Goal: Task Accomplishment & Management: Use online tool/utility

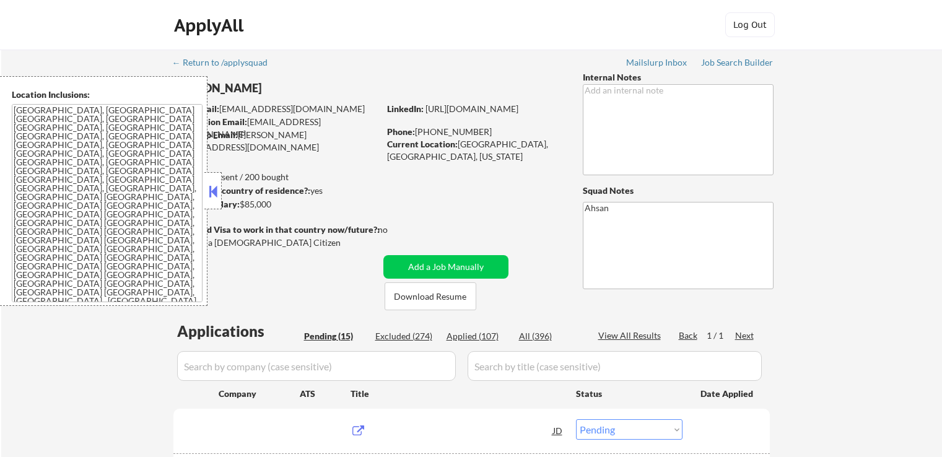
select select ""pending""
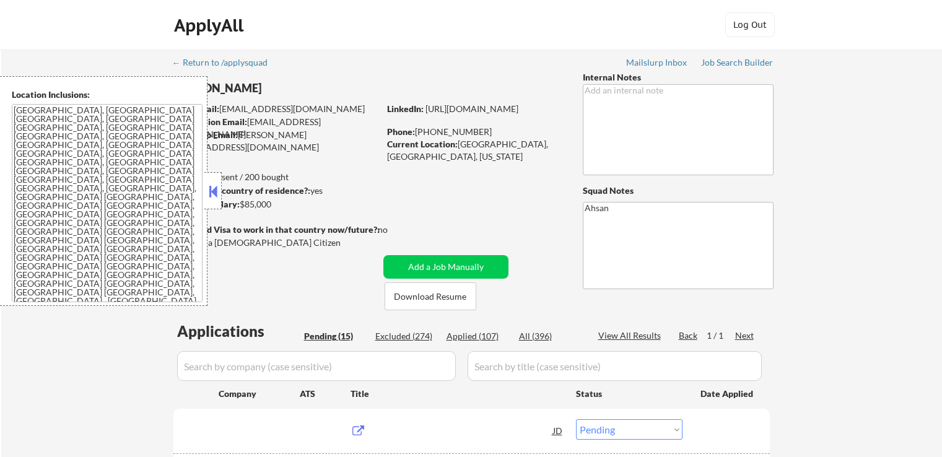
select select ""pending""
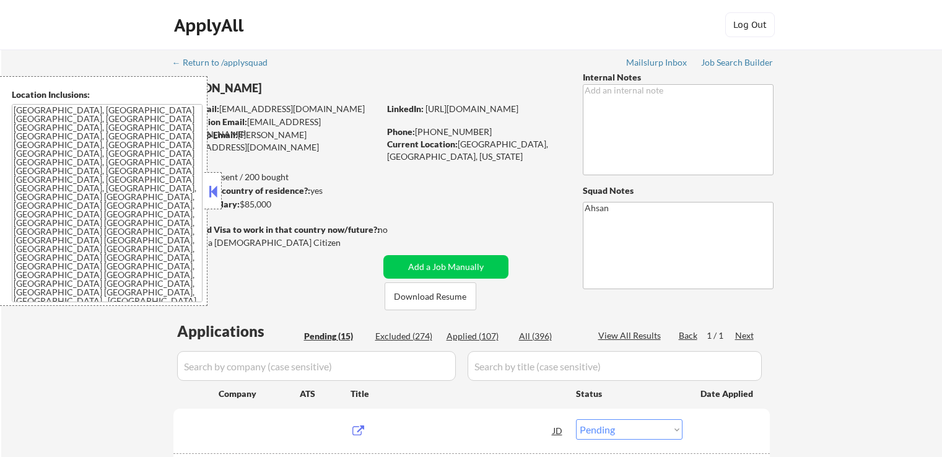
select select ""pending""
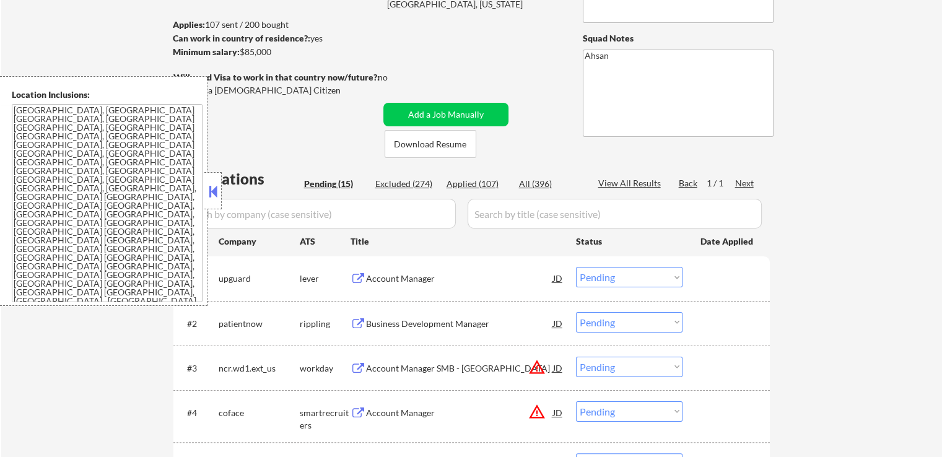
scroll to position [248, 0]
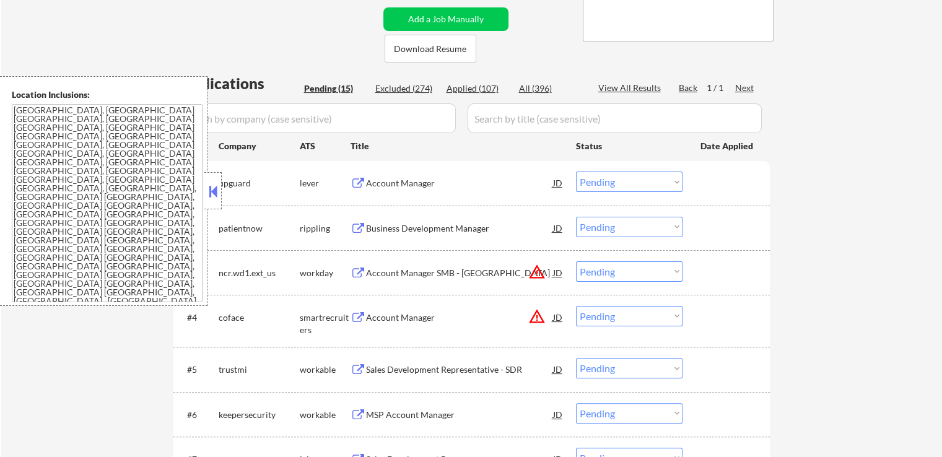
click at [419, 183] on div "Account Manager" at bounding box center [459, 183] width 187 height 12
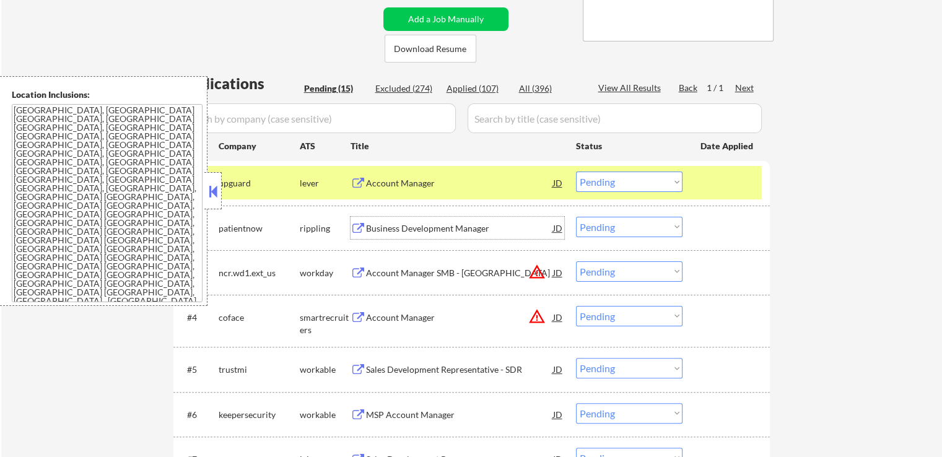
click at [470, 228] on div "Business Development Manager" at bounding box center [459, 228] width 187 height 12
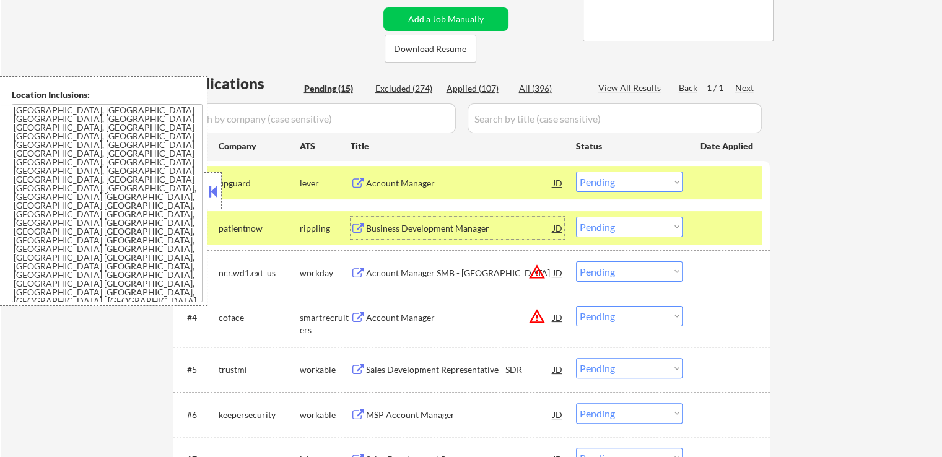
click at [457, 187] on div "Account Manager" at bounding box center [459, 183] width 187 height 12
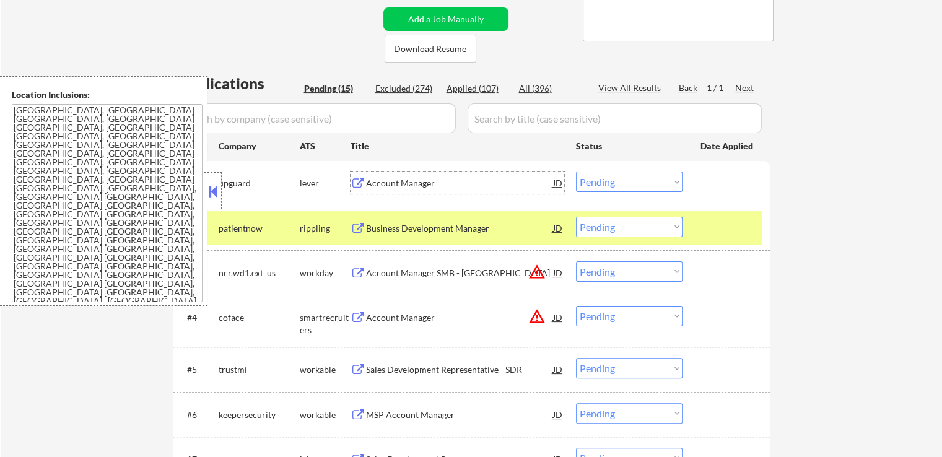
click at [455, 226] on div "Business Development Manager" at bounding box center [459, 228] width 187 height 12
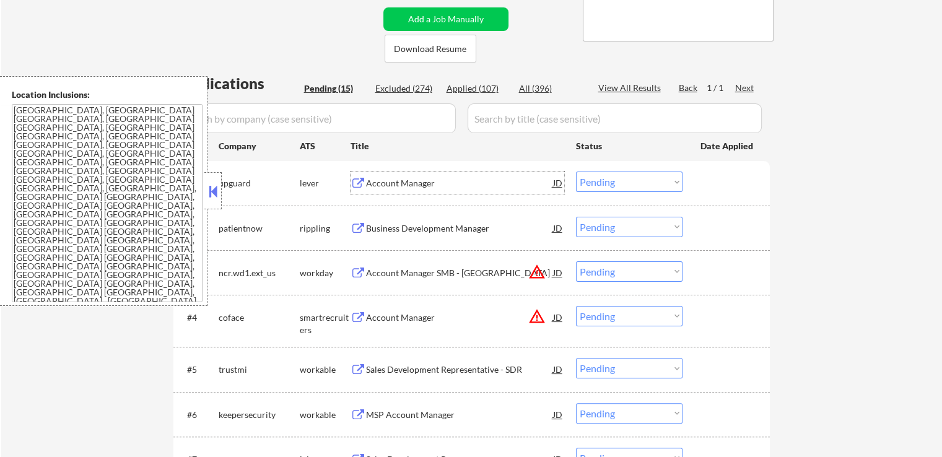
click at [452, 186] on div "Account Manager" at bounding box center [459, 183] width 187 height 12
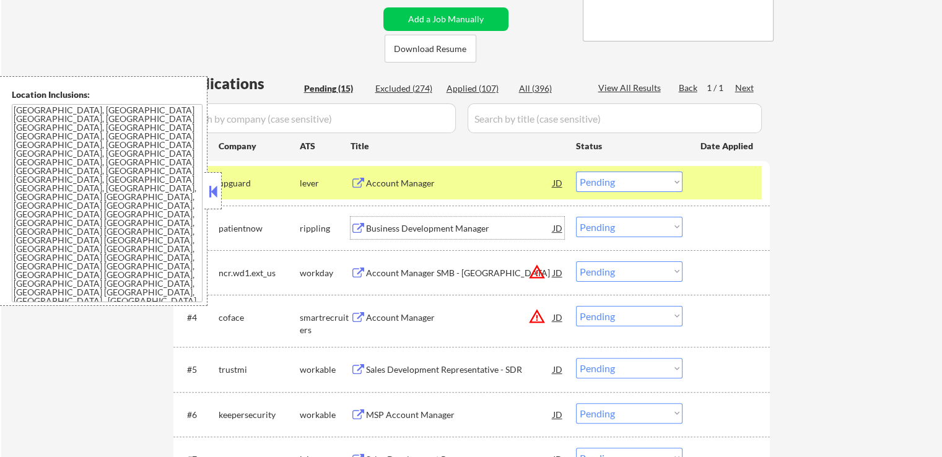
click at [488, 230] on div "Business Development Manager" at bounding box center [459, 228] width 187 height 12
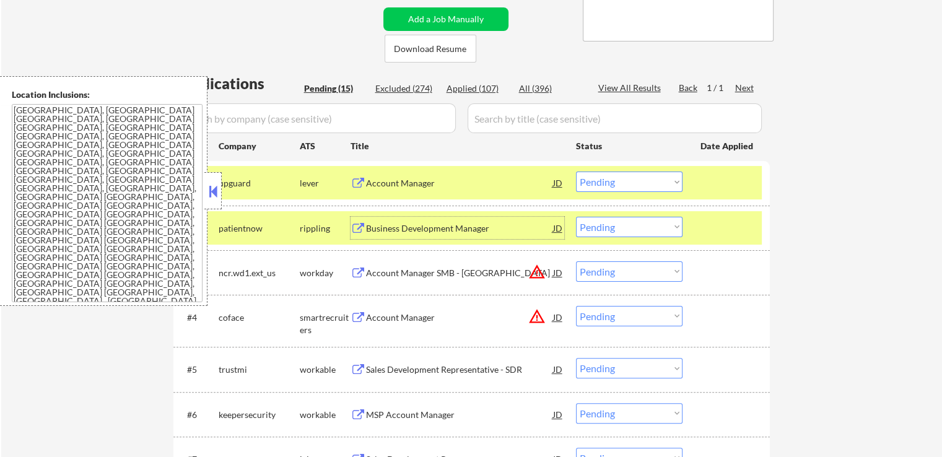
click at [635, 185] on select "Choose an option... Pending Applied Excluded (Questions) Excluded (Expired) Exc…" at bounding box center [629, 182] width 107 height 20
click at [576, 172] on select "Choose an option... Pending Applied Excluded (Questions) Excluded (Expired) Exc…" at bounding box center [629, 182] width 107 height 20
click at [488, 278] on div "Account Manager SMB - [GEOGRAPHIC_DATA]" at bounding box center [459, 273] width 187 height 12
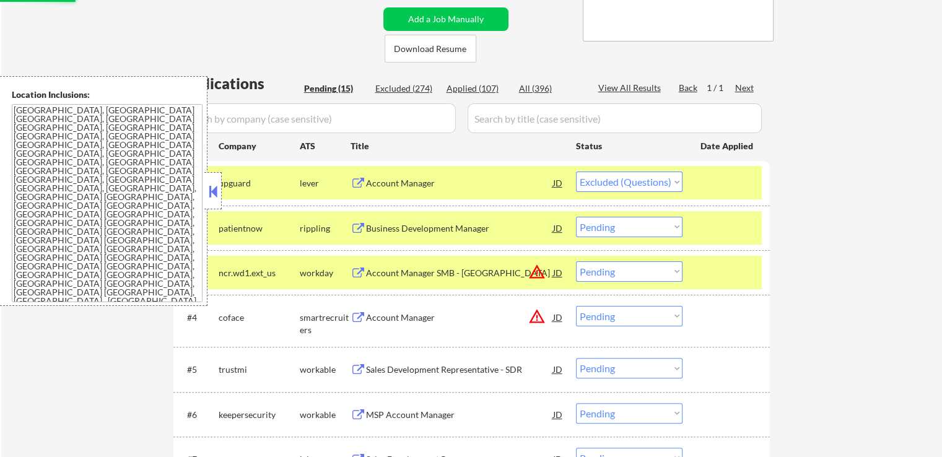
select select ""pending""
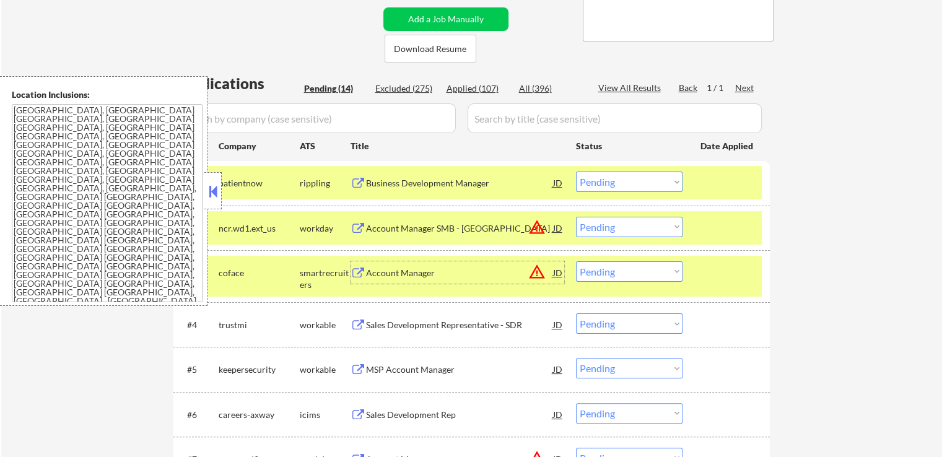
click at [605, 231] on select "Choose an option... Pending Applied Excluded (Questions) Excluded (Expired) Exc…" at bounding box center [629, 227] width 107 height 20
click at [576, 217] on select "Choose an option... Pending Applied Excluded (Questions) Excluded (Expired) Exc…" at bounding box center [629, 227] width 107 height 20
click at [434, 276] on div "Account Manager" at bounding box center [459, 273] width 187 height 12
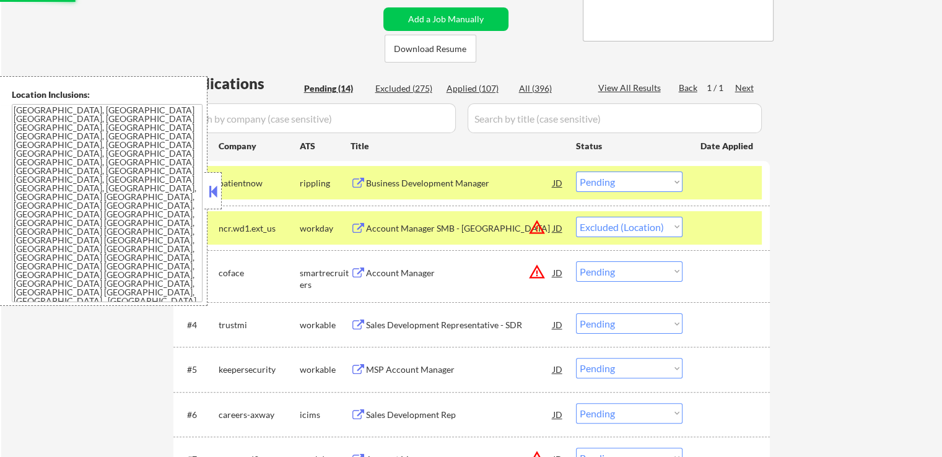
select select ""pending""
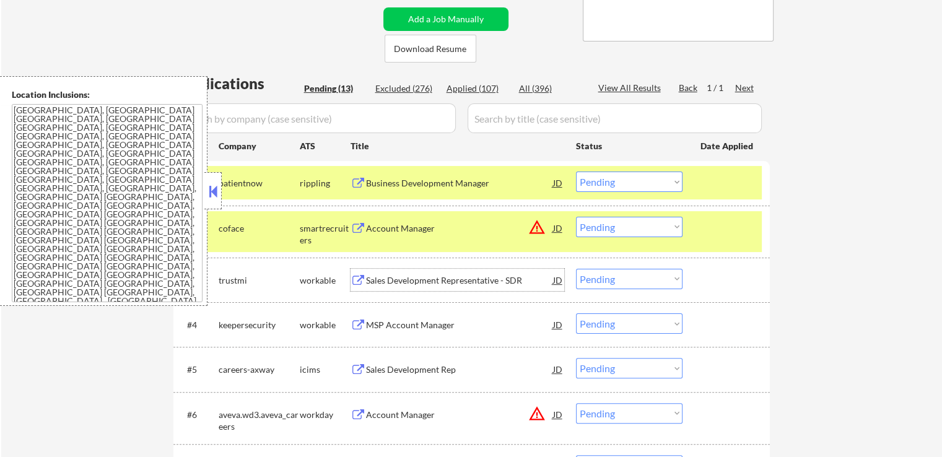
click at [635, 180] on select "Choose an option... Pending Applied Excluded (Questions) Excluded (Expired) Exc…" at bounding box center [629, 182] width 107 height 20
click at [576, 172] on select "Choose an option... Pending Applied Excluded (Questions) Excluded (Expired) Exc…" at bounding box center [629, 182] width 107 height 20
click at [459, 280] on div "Sales Development Representative - SDR" at bounding box center [459, 280] width 187 height 12
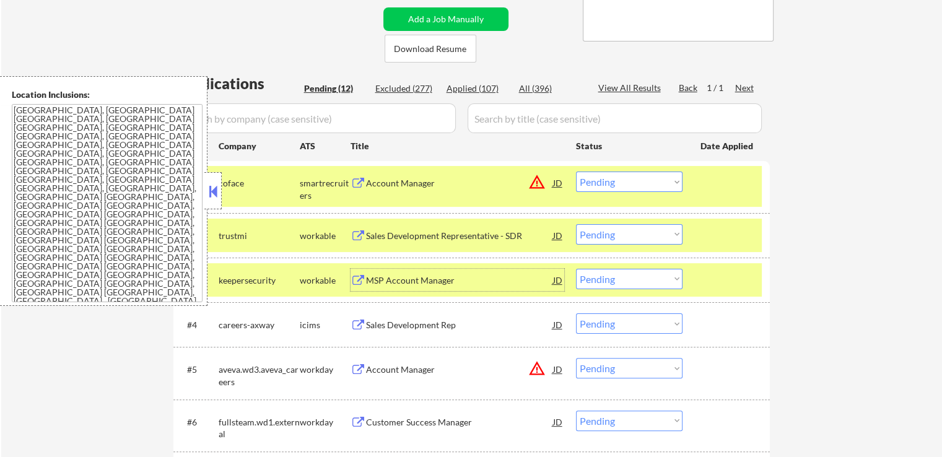
click at [426, 181] on div "Account Manager" at bounding box center [459, 183] width 187 height 12
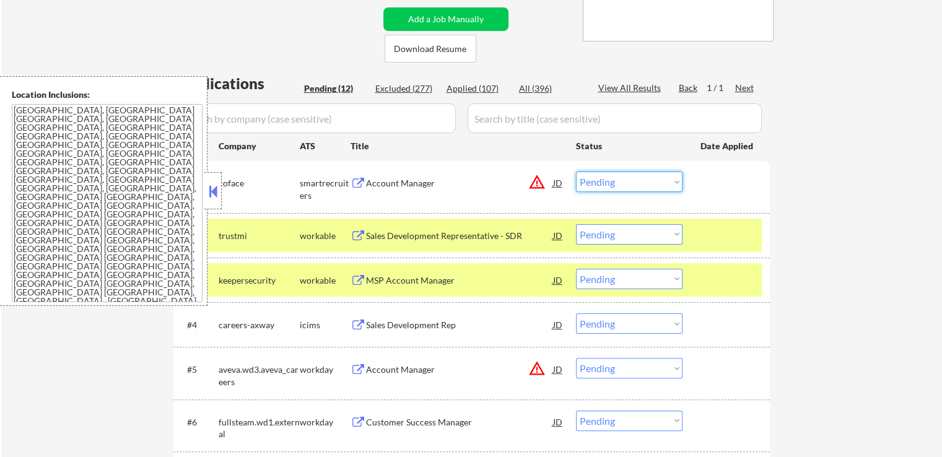
click at [606, 177] on select "Choose an option... Pending Applied Excluded (Questions) Excluded (Expired) Exc…" at bounding box center [629, 182] width 107 height 20
click at [576, 172] on select "Choose an option... Pending Applied Excluded (Questions) Excluded (Expired) Exc…" at bounding box center [629, 182] width 107 height 20
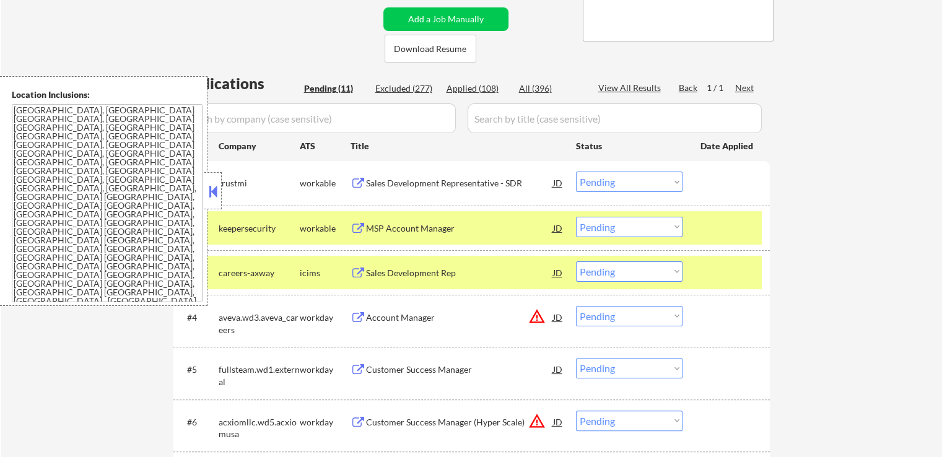
click at [429, 231] on div "MSP Account Manager" at bounding box center [459, 228] width 187 height 12
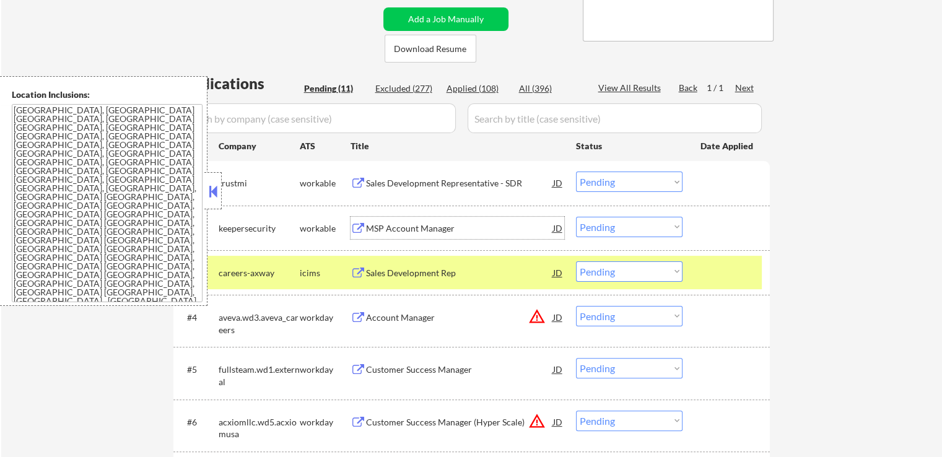
click at [618, 181] on select "Choose an option... Pending Applied Excluded (Questions) Excluded (Expired) Exc…" at bounding box center [629, 182] width 107 height 20
click at [576, 172] on select "Choose an option... Pending Applied Excluded (Questions) Excluded (Expired) Exc…" at bounding box center [629, 182] width 107 height 20
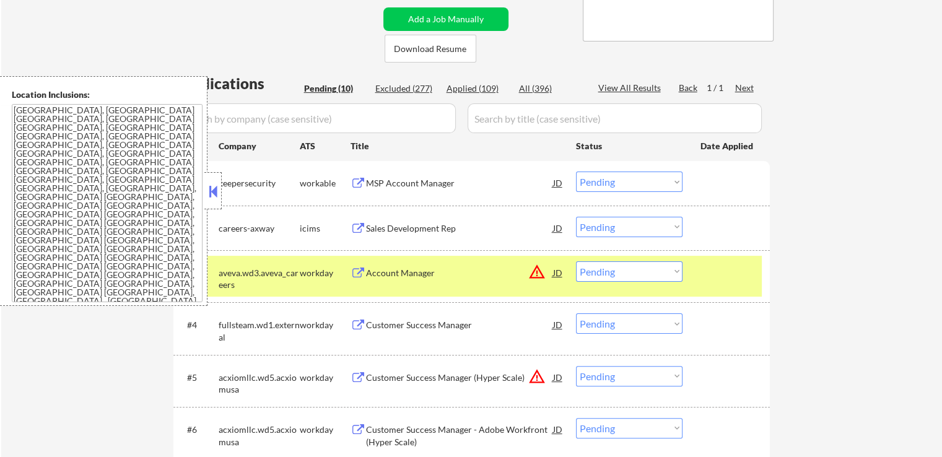
click at [433, 224] on div "Sales Development Rep" at bounding box center [459, 228] width 187 height 12
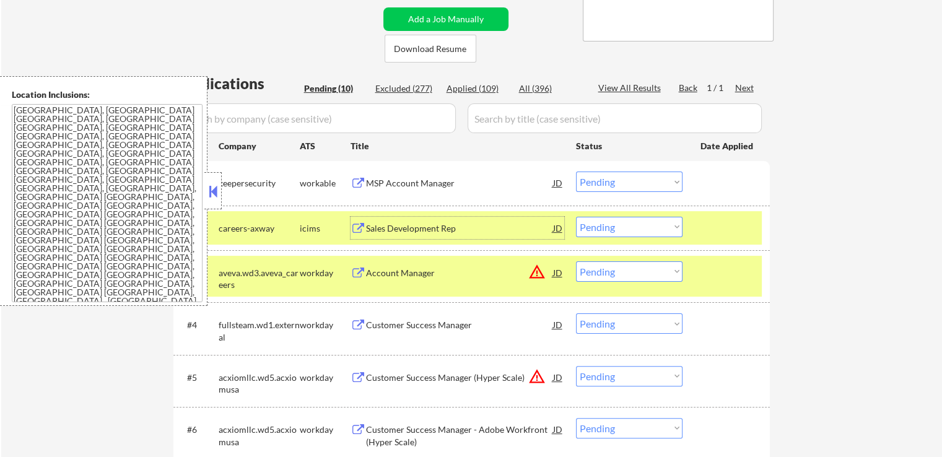
drag, startPoint x: 602, startPoint y: 184, endPoint x: 615, endPoint y: 188, distance: 12.9
click at [602, 184] on select "Choose an option... Pending Applied Excluded (Questions) Excluded (Expired) Exc…" at bounding box center [629, 182] width 107 height 20
click at [576, 172] on select "Choose an option... Pending Applied Excluded (Questions) Excluded (Expired) Exc…" at bounding box center [629, 182] width 107 height 20
click at [461, 271] on div "Account Manager" at bounding box center [459, 273] width 187 height 12
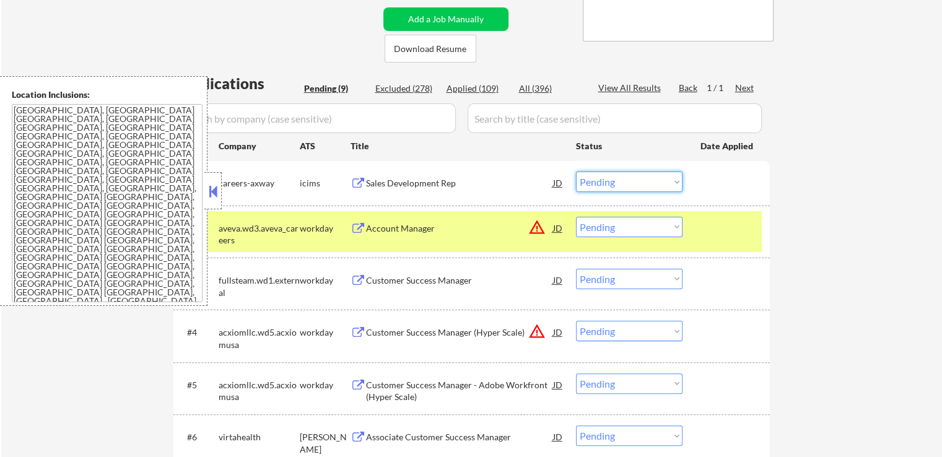
click at [630, 185] on select "Choose an option... Pending Applied Excluded (Questions) Excluded (Expired) Exc…" at bounding box center [629, 182] width 107 height 20
click at [576, 172] on select "Choose an option... Pending Applied Excluded (Questions) Excluded (Expired) Exc…" at bounding box center [629, 182] width 107 height 20
click at [469, 279] on div "Customer Success Manager" at bounding box center [459, 280] width 187 height 12
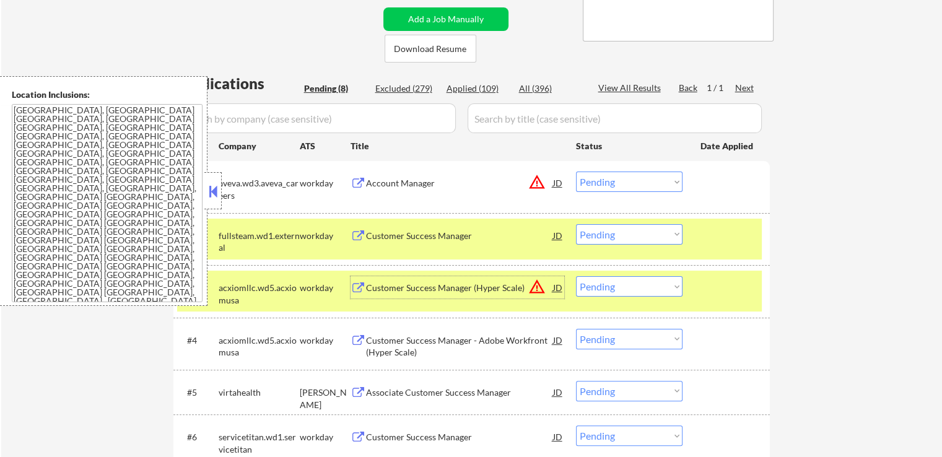
drag, startPoint x: 635, startPoint y: 175, endPoint x: 633, endPoint y: 191, distance: 15.5
click at [635, 176] on select "Choose an option... Pending Applied Excluded (Questions) Excluded (Expired) Exc…" at bounding box center [629, 182] width 107 height 20
click at [576, 172] on select "Choose an option... Pending Applied Excluded (Questions) Excluded (Expired) Exc…" at bounding box center [629, 182] width 107 height 20
click at [481, 292] on div "Customer Success Manager (Hyper Scale)" at bounding box center [459, 288] width 187 height 12
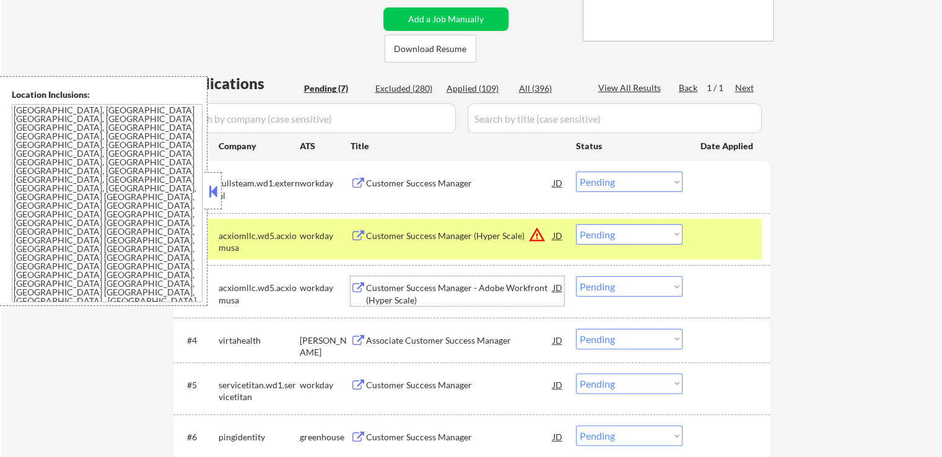
click at [665, 174] on select "Choose an option... Pending Applied Excluded (Questions) Excluded (Expired) Exc…" at bounding box center [629, 182] width 107 height 20
click at [576, 172] on select "Choose an option... Pending Applied Excluded (Questions) Excluded (Expired) Exc…" at bounding box center [629, 182] width 107 height 20
click at [511, 294] on div "Customer Success Manager - Adobe Workfront (Hyper Scale)" at bounding box center [459, 294] width 187 height 24
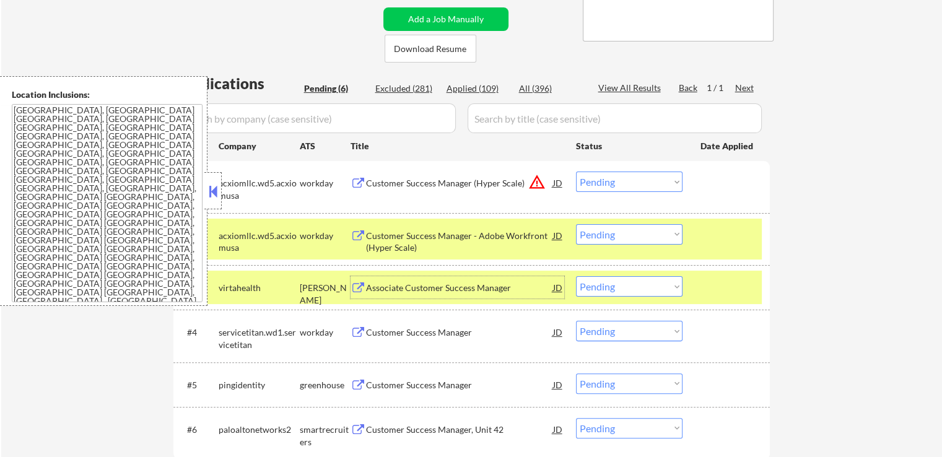
drag, startPoint x: 635, startPoint y: 183, endPoint x: 634, endPoint y: 191, distance: 8.1
click at [634, 183] on select "Choose an option... Pending Applied Excluded (Questions) Excluded (Expired) Exc…" at bounding box center [629, 182] width 107 height 20
click at [576, 172] on select "Choose an option... Pending Applied Excluded (Questions) Excluded (Expired) Exc…" at bounding box center [629, 182] width 107 height 20
select select ""pending""
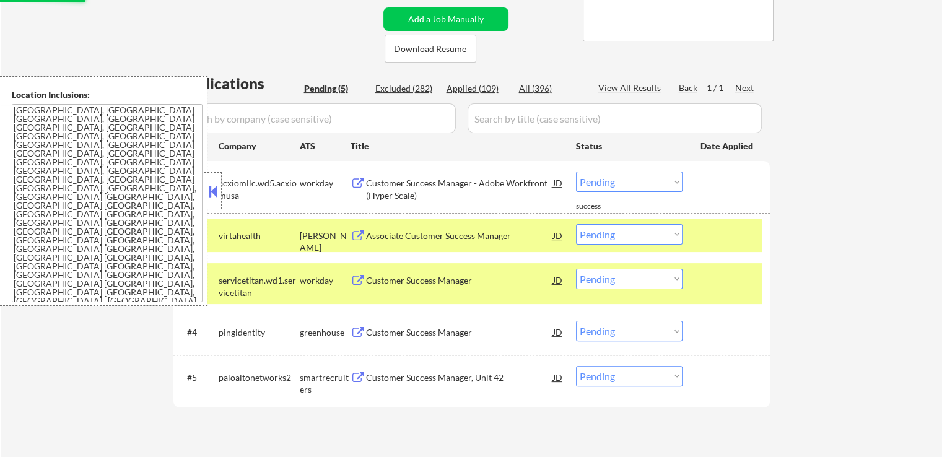
click at [479, 239] on div "Associate Customer Success Manager" at bounding box center [459, 236] width 187 height 12
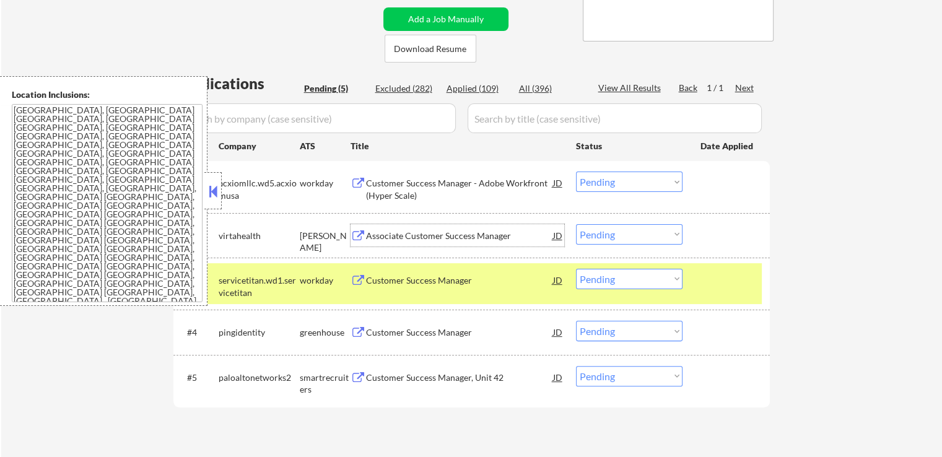
drag, startPoint x: 615, startPoint y: 240, endPoint x: 622, endPoint y: 244, distance: 8.1
click at [615, 240] on select "Choose an option... Pending Applied Excluded (Questions) Excluded (Expired) Exc…" at bounding box center [629, 234] width 107 height 20
click at [576, 224] on select "Choose an option... Pending Applied Excluded (Questions) Excluded (Expired) Exc…" at bounding box center [629, 234] width 107 height 20
click at [483, 281] on div "Customer Success Manager" at bounding box center [459, 280] width 187 height 12
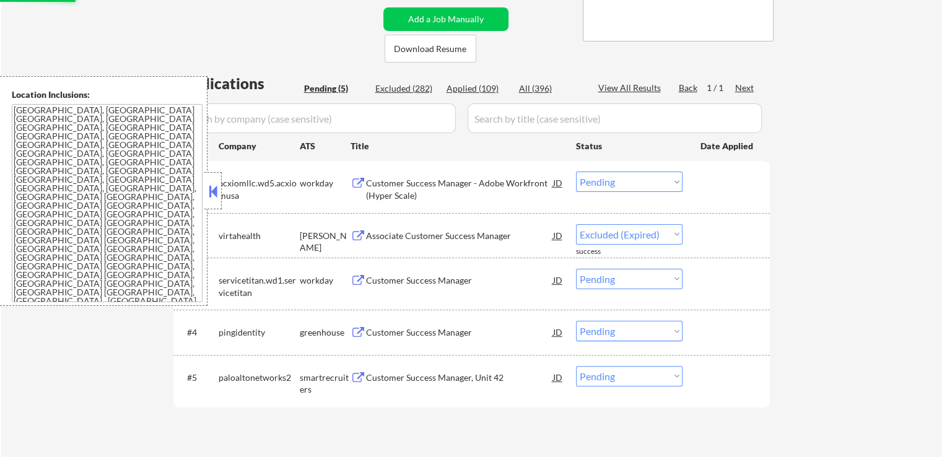
select select ""pending""
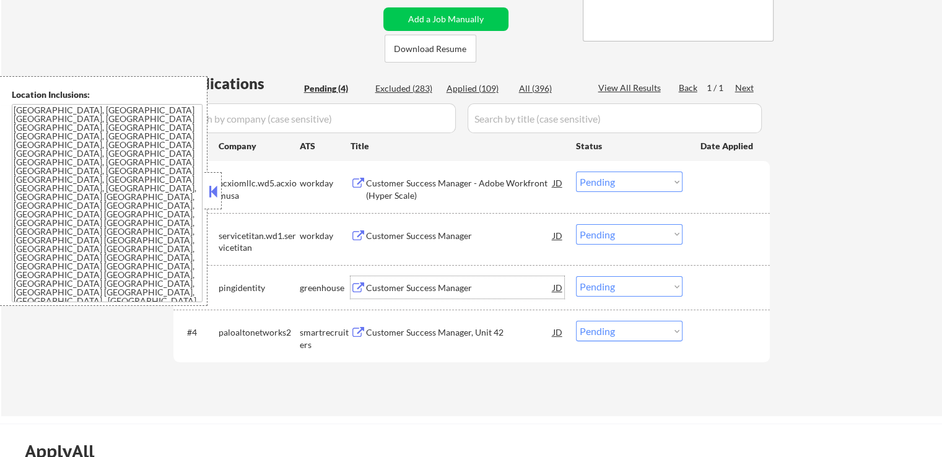
drag, startPoint x: 620, startPoint y: 184, endPoint x: 615, endPoint y: 190, distance: 7.1
click at [618, 187] on select "Choose an option... Pending Applied Excluded (Questions) Excluded (Expired) Exc…" at bounding box center [629, 182] width 107 height 20
click at [576, 172] on select "Choose an option... Pending Applied Excluded (Questions) Excluded (Expired) Exc…" at bounding box center [629, 182] width 107 height 20
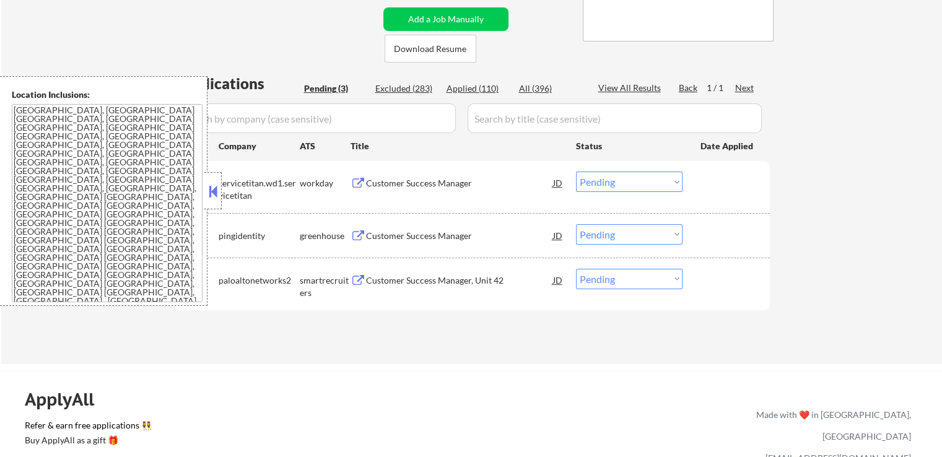
click at [621, 185] on select "Choose an option... Pending Applied Excluded (Questions) Excluded (Expired) Exc…" at bounding box center [629, 182] width 107 height 20
click at [576, 172] on select "Choose an option... Pending Applied Excluded (Questions) Excluded (Expired) Exc…" at bounding box center [629, 182] width 107 height 20
drag, startPoint x: 892, startPoint y: 228, endPoint x: 879, endPoint y: 222, distance: 15.0
click at [893, 227] on div "← Return to /applysquad Mailslurp Inbox Job Search Builder [PERSON_NAME] User E…" at bounding box center [471, 83] width 941 height 563
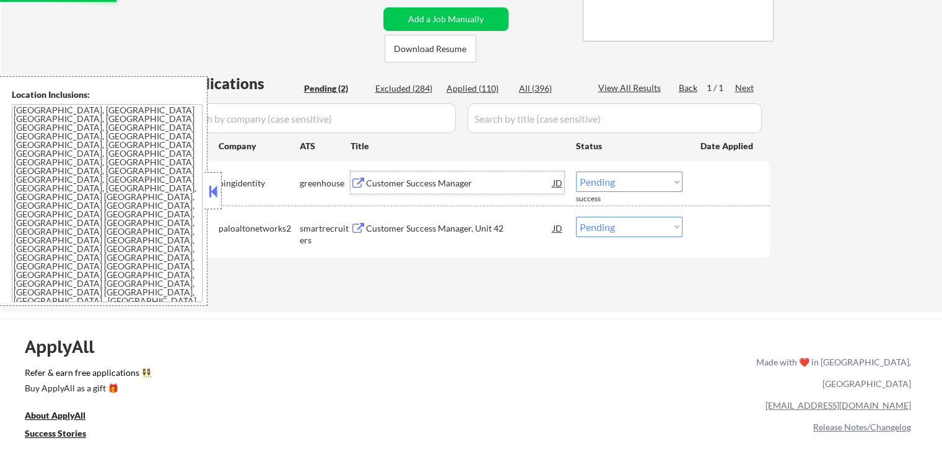
click at [441, 178] on div "Customer Success Manager" at bounding box center [459, 183] width 187 height 12
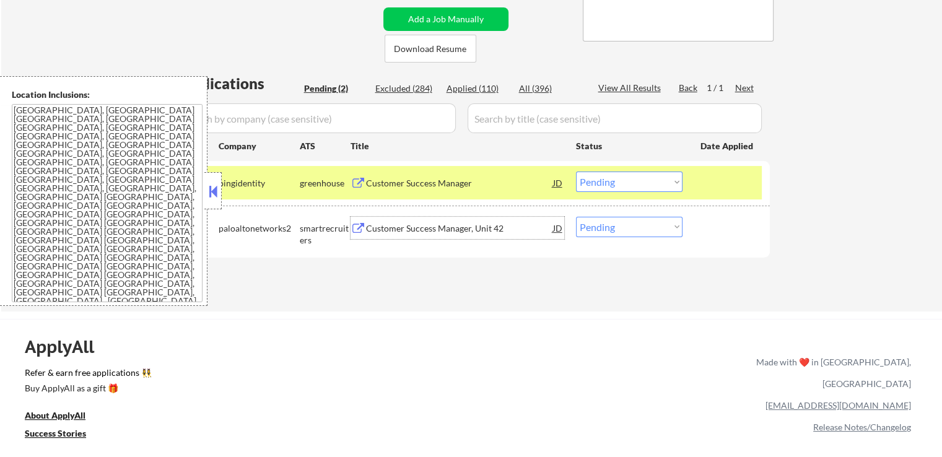
click at [481, 222] on div "Customer Success Manager, Unit 42" at bounding box center [459, 228] width 187 height 12
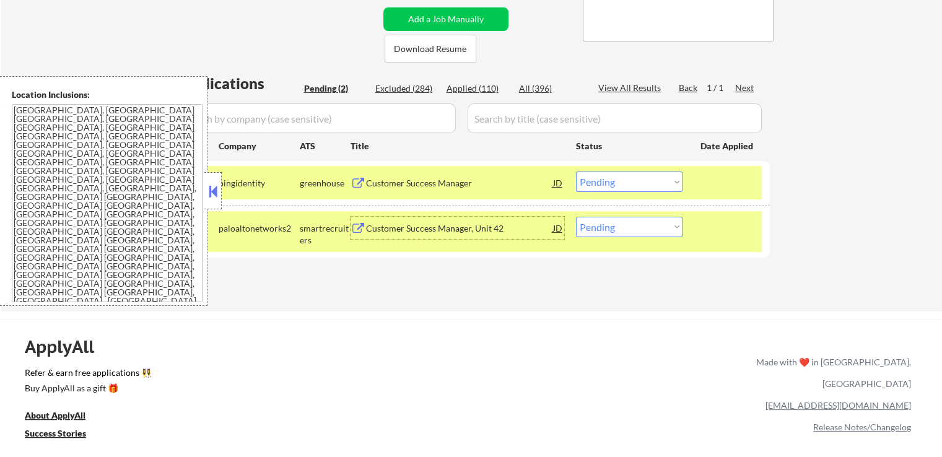
drag, startPoint x: 632, startPoint y: 183, endPoint x: 628, endPoint y: 188, distance: 7.1
click at [632, 183] on select "Choose an option... Pending Applied Excluded (Questions) Excluded (Expired) Exc…" at bounding box center [629, 182] width 107 height 20
click at [576, 172] on select "Choose an option... Pending Applied Excluded (Questions) Excluded (Expired) Exc…" at bounding box center [629, 182] width 107 height 20
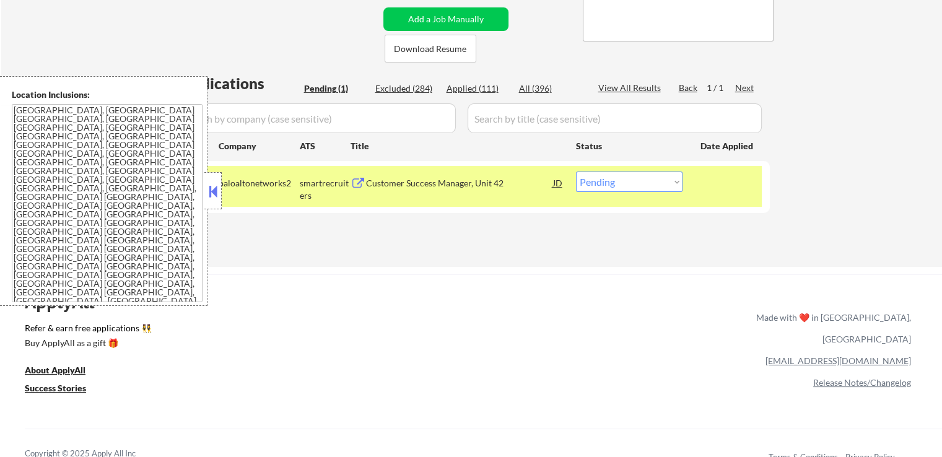
click at [604, 185] on select "Choose an option... Pending Applied Excluded (Questions) Excluded (Expired) Exc…" at bounding box center [629, 182] width 107 height 20
select select ""excluded__expired_""
click at [576, 172] on select "Choose an option... Pending Applied Excluded (Questions) Excluded (Expired) Exc…" at bounding box center [629, 182] width 107 height 20
